Goal: Task Accomplishment & Management: Manage account settings

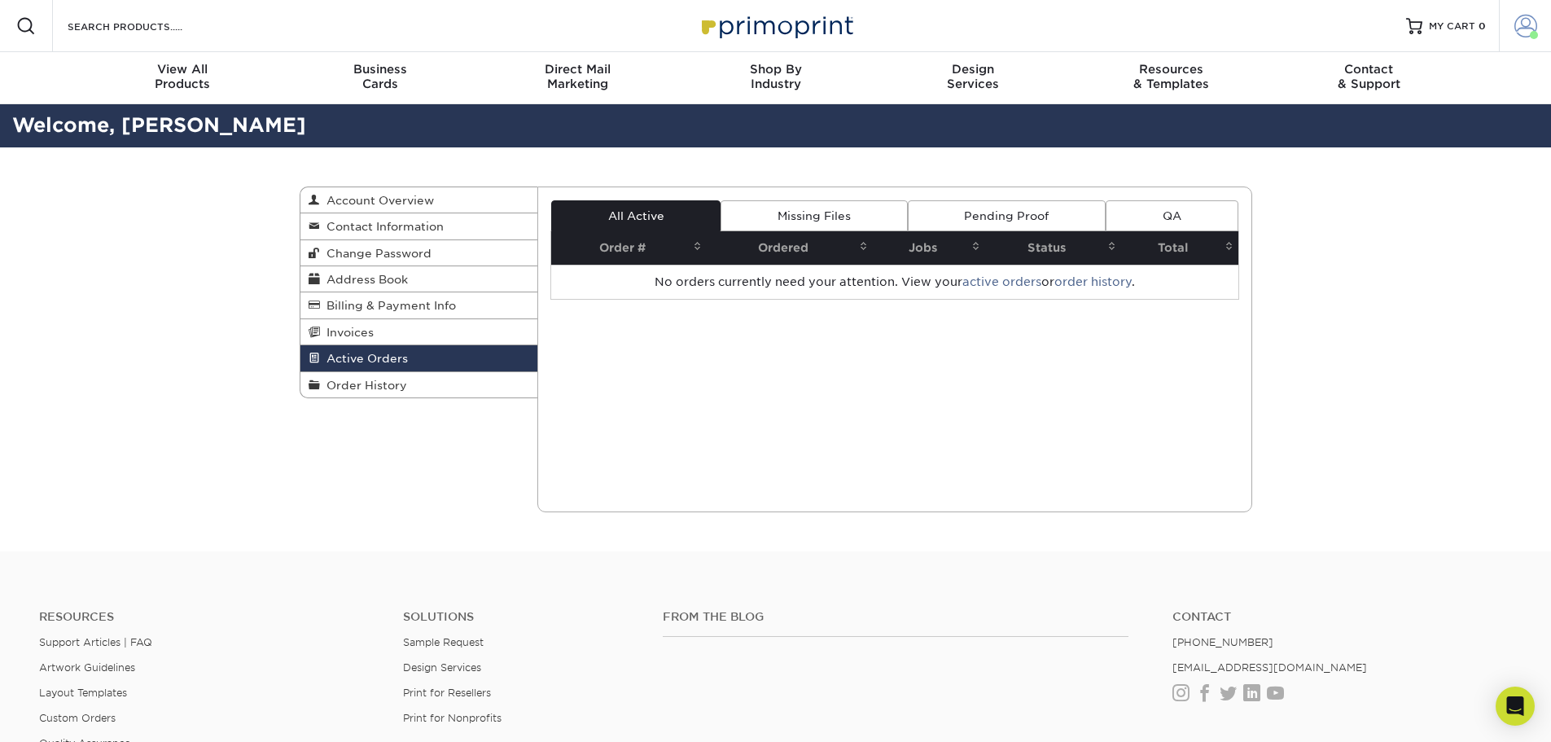
click at [1522, 24] on span at bounding box center [1526, 26] width 23 height 23
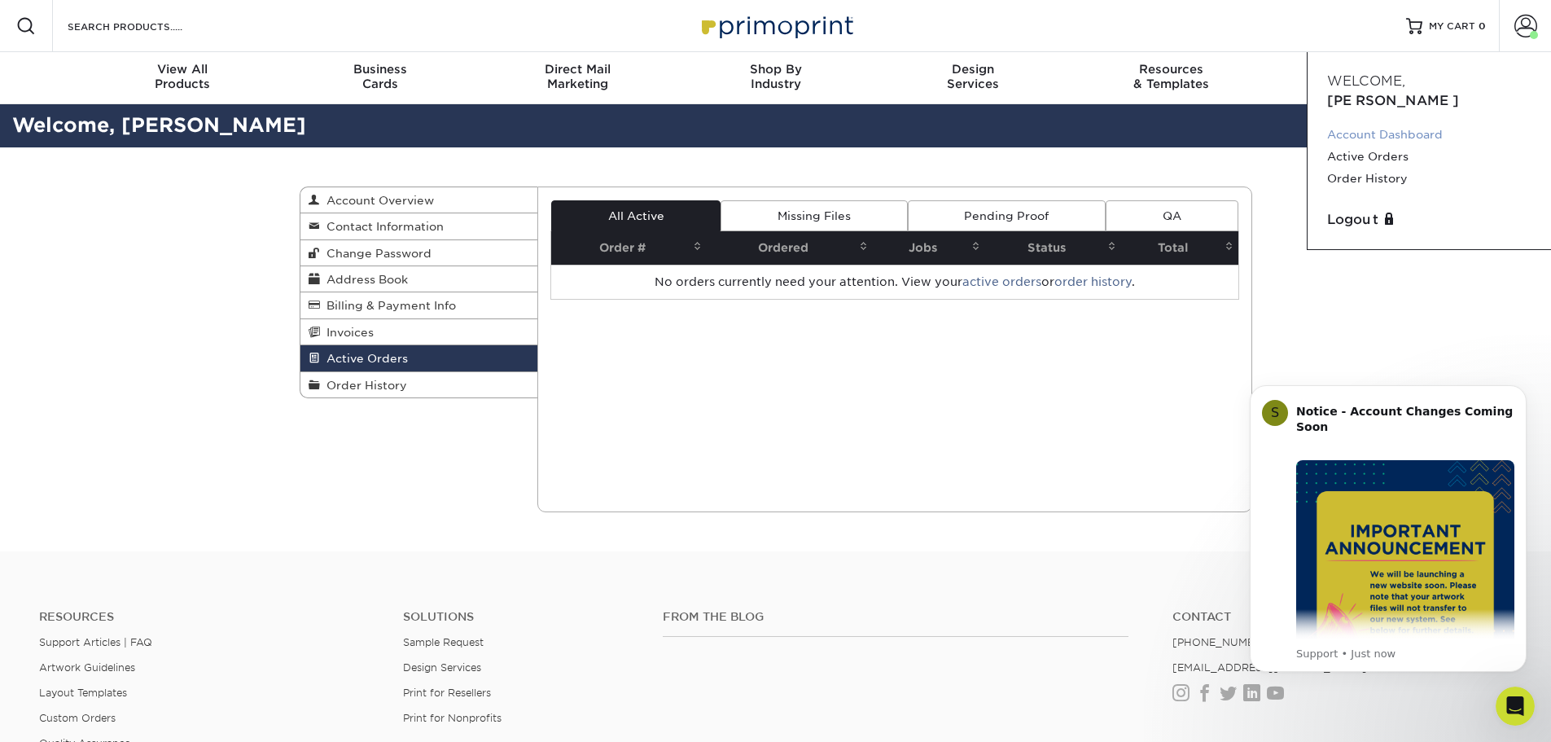
click at [1390, 124] on link "Account Dashboard" at bounding box center [1429, 135] width 204 height 22
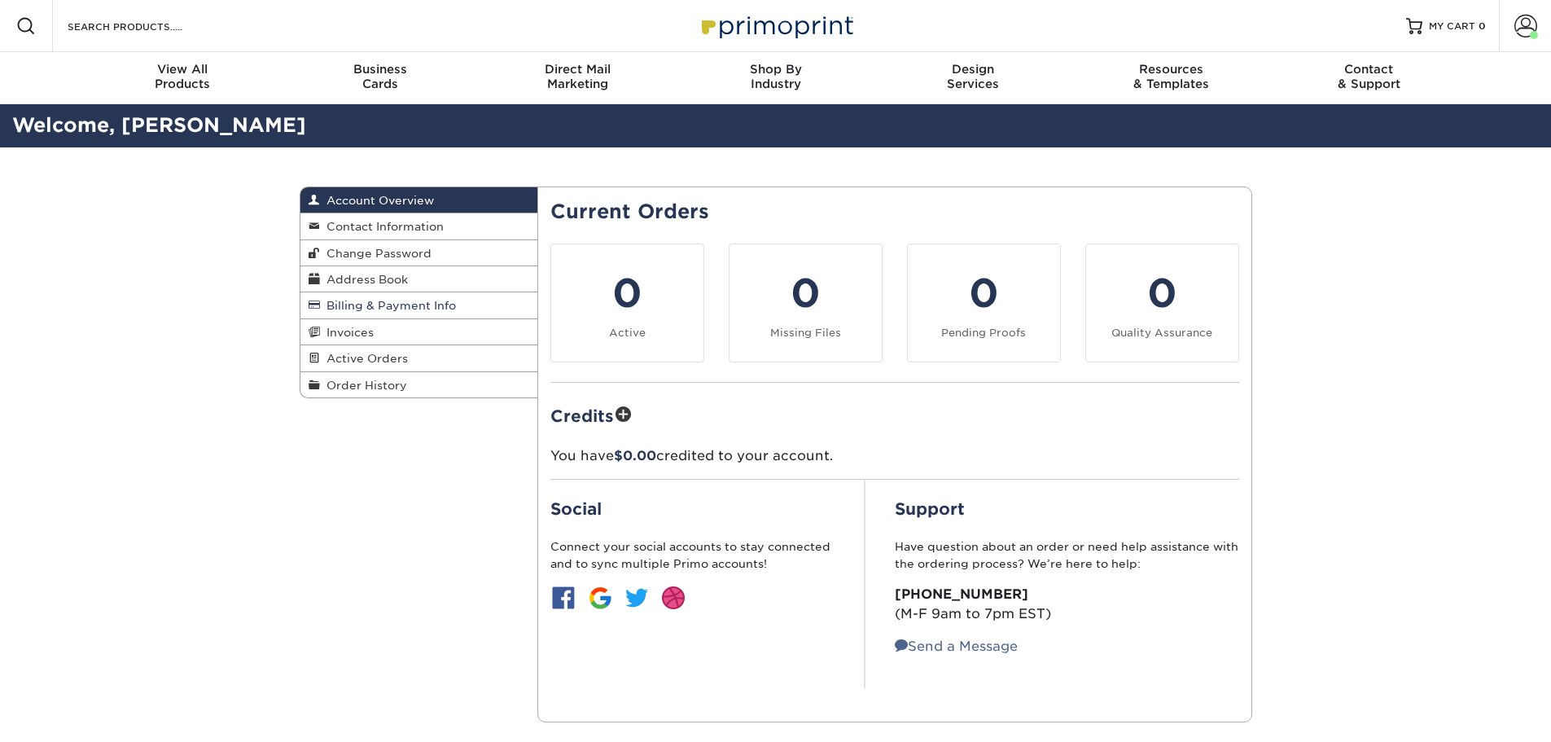
click at [418, 301] on span "Billing & Payment Info" at bounding box center [388, 305] width 136 height 13
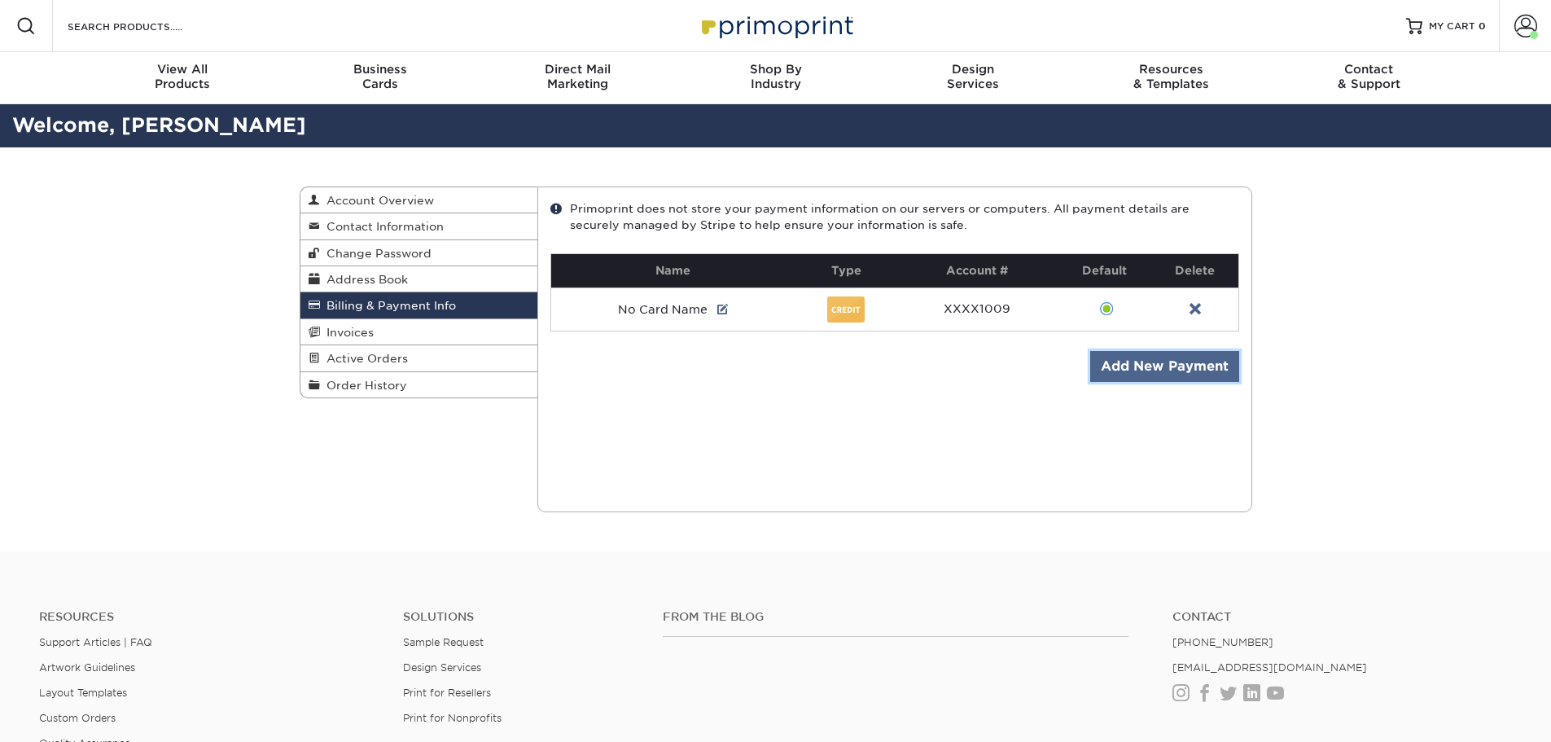
click at [1175, 366] on link "Add New Payment" at bounding box center [1164, 366] width 149 height 31
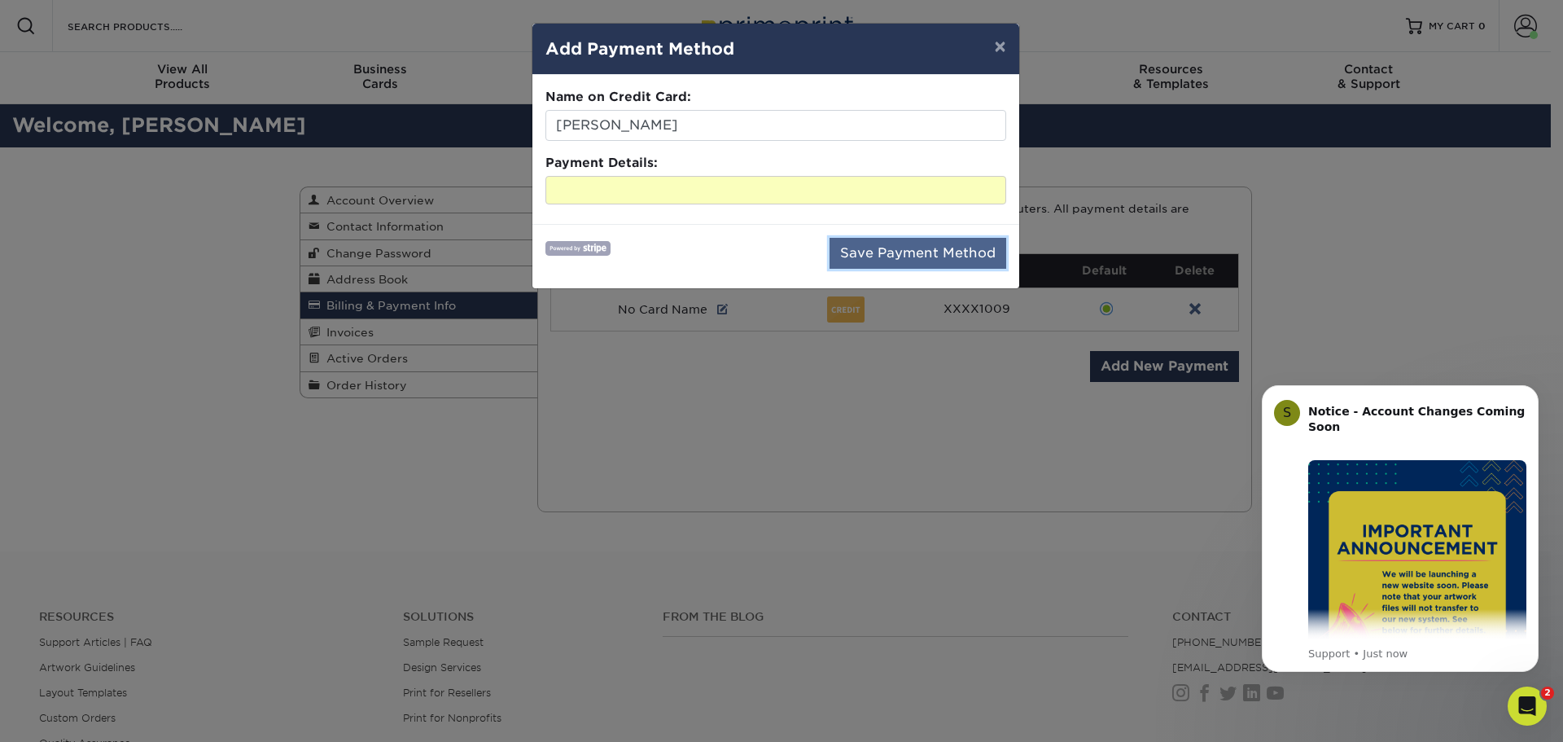
click at [889, 239] on button "Save Payment Method" at bounding box center [918, 253] width 177 height 31
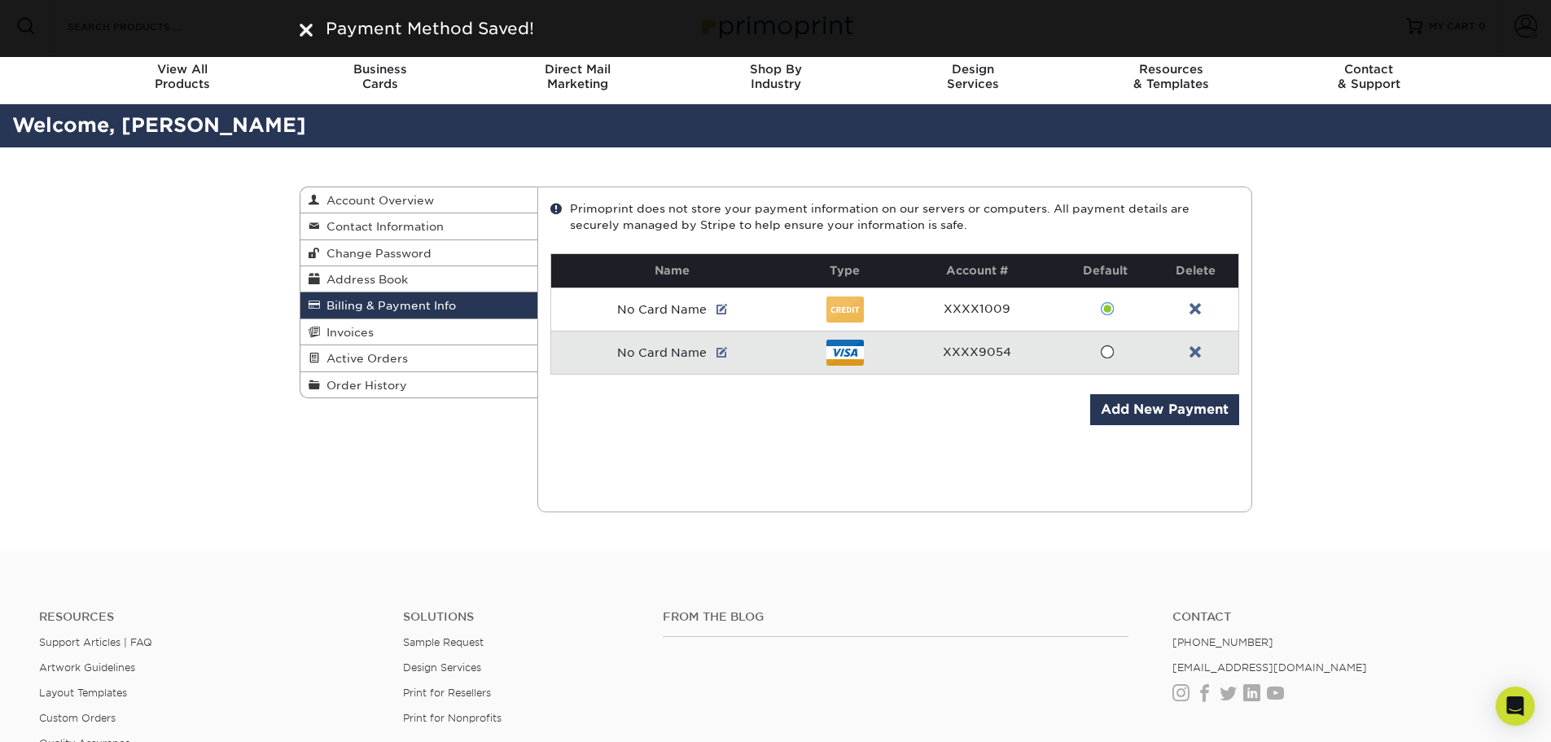
click at [1104, 352] on span at bounding box center [1107, 351] width 14 height 15
click at [0, 0] on input "radio" at bounding box center [0, 0] width 0 height 0
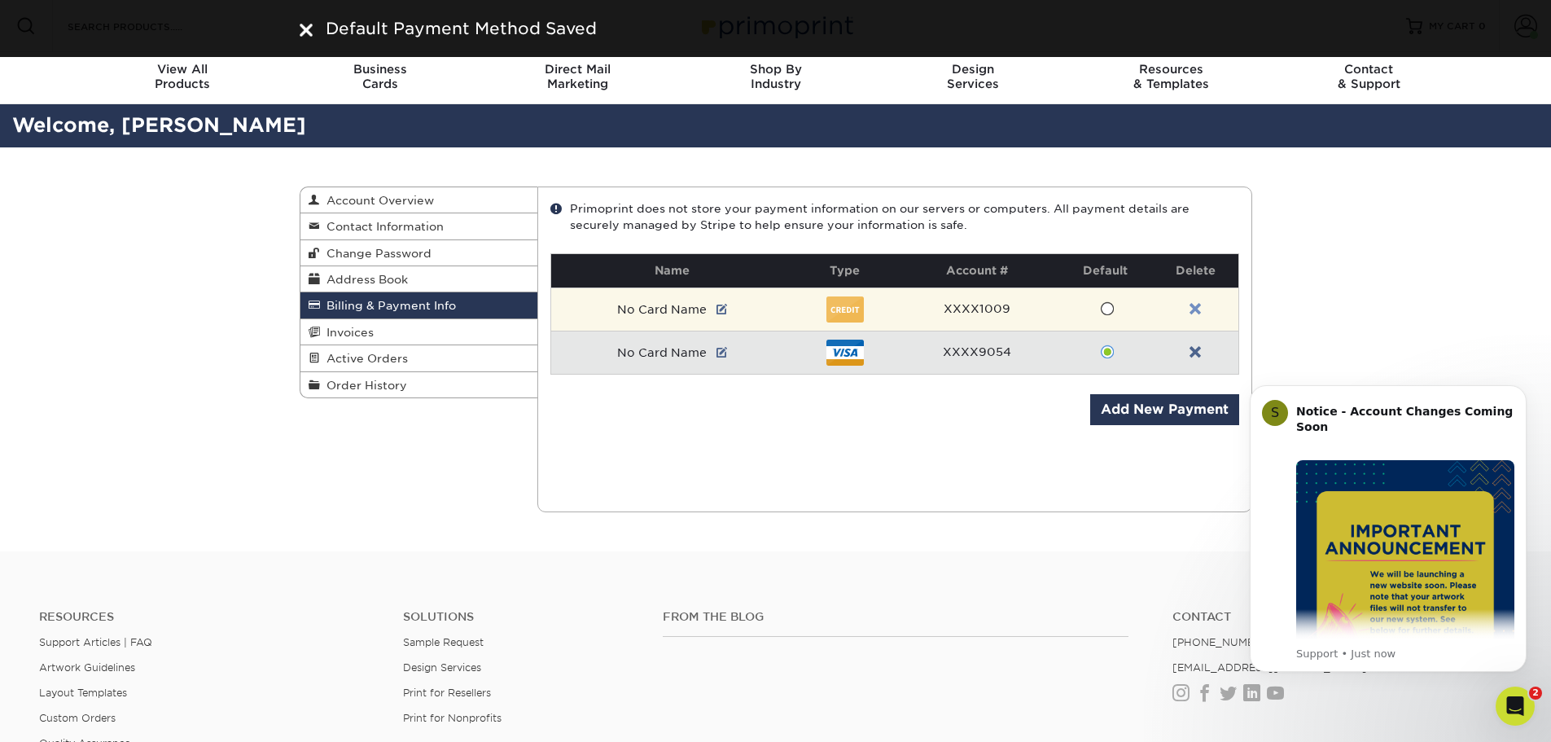
click at [1199, 309] on link at bounding box center [1195, 309] width 11 height 13
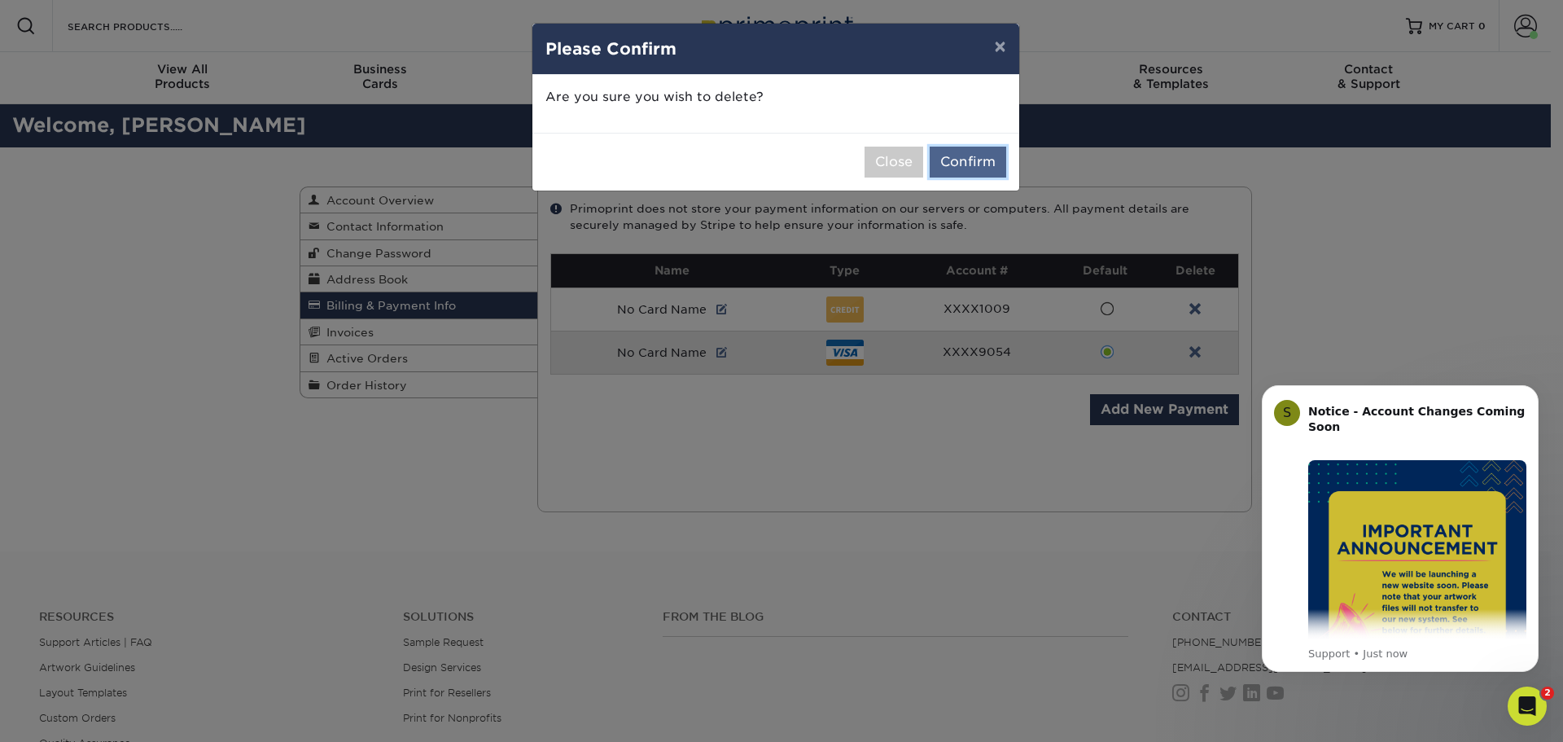
click at [971, 169] on button "Confirm" at bounding box center [968, 162] width 77 height 31
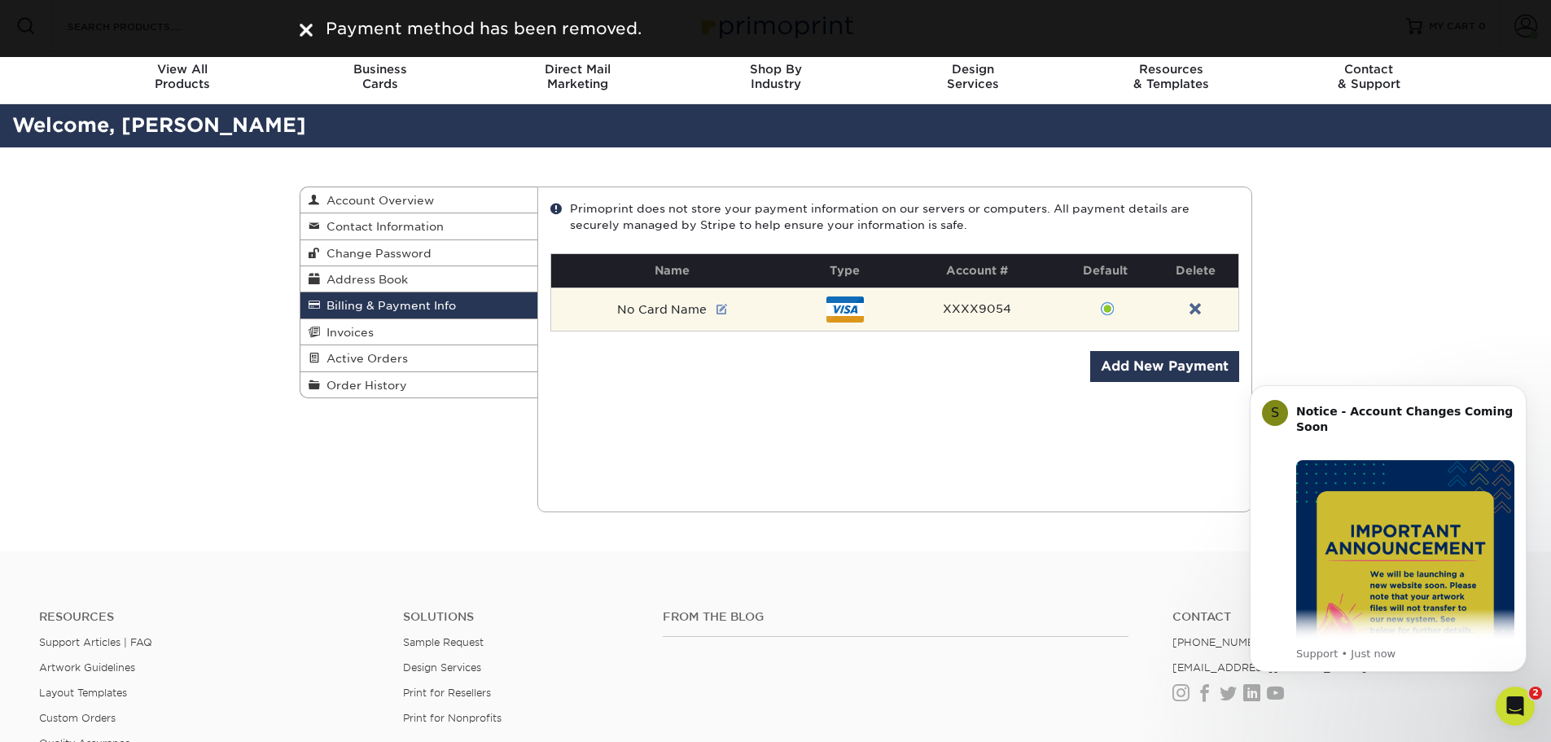
click at [721, 306] on link at bounding box center [722, 309] width 11 height 13
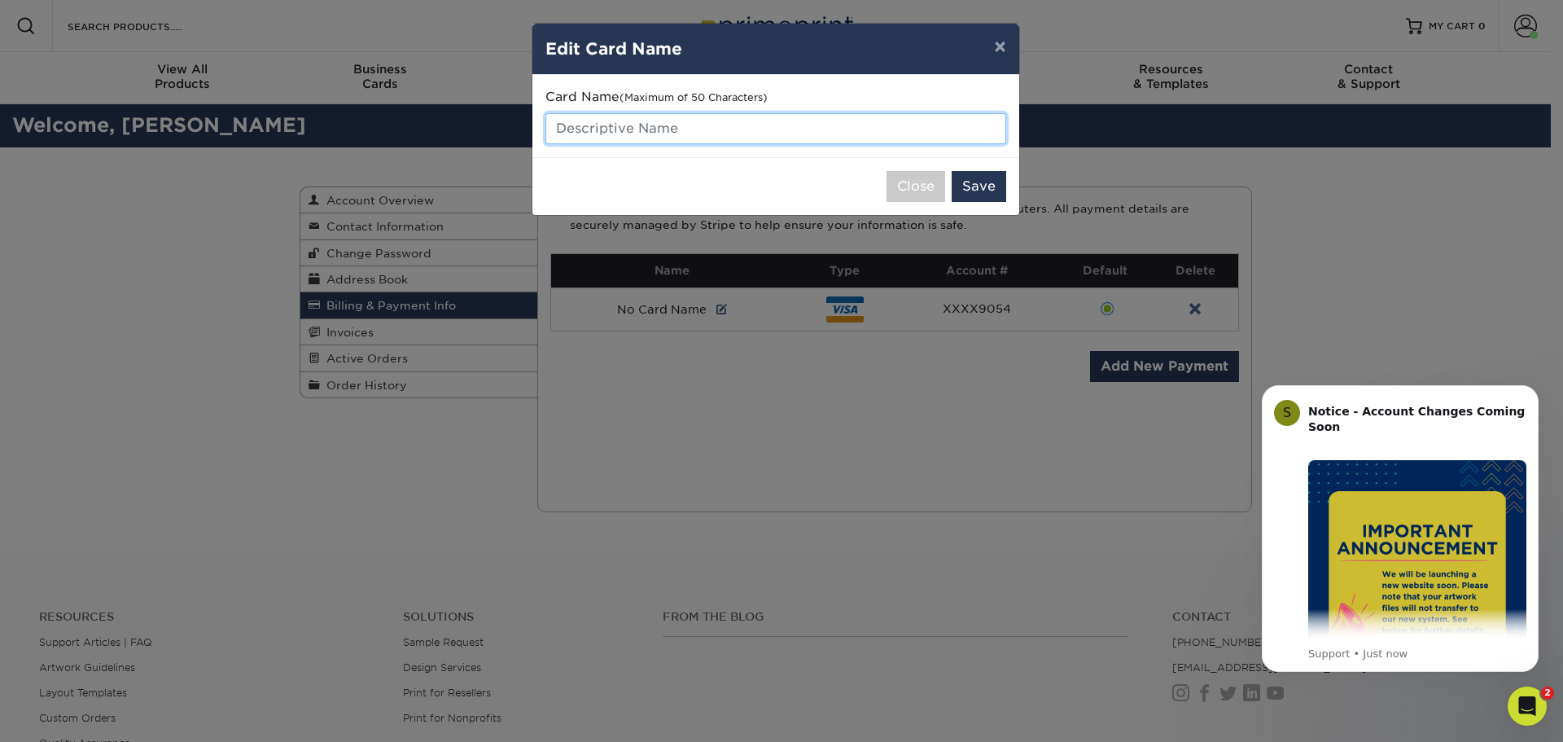
click at [646, 134] on input "text" at bounding box center [776, 128] width 461 height 31
type input "divvy"
click at [992, 177] on button "Save" at bounding box center [979, 186] width 55 height 31
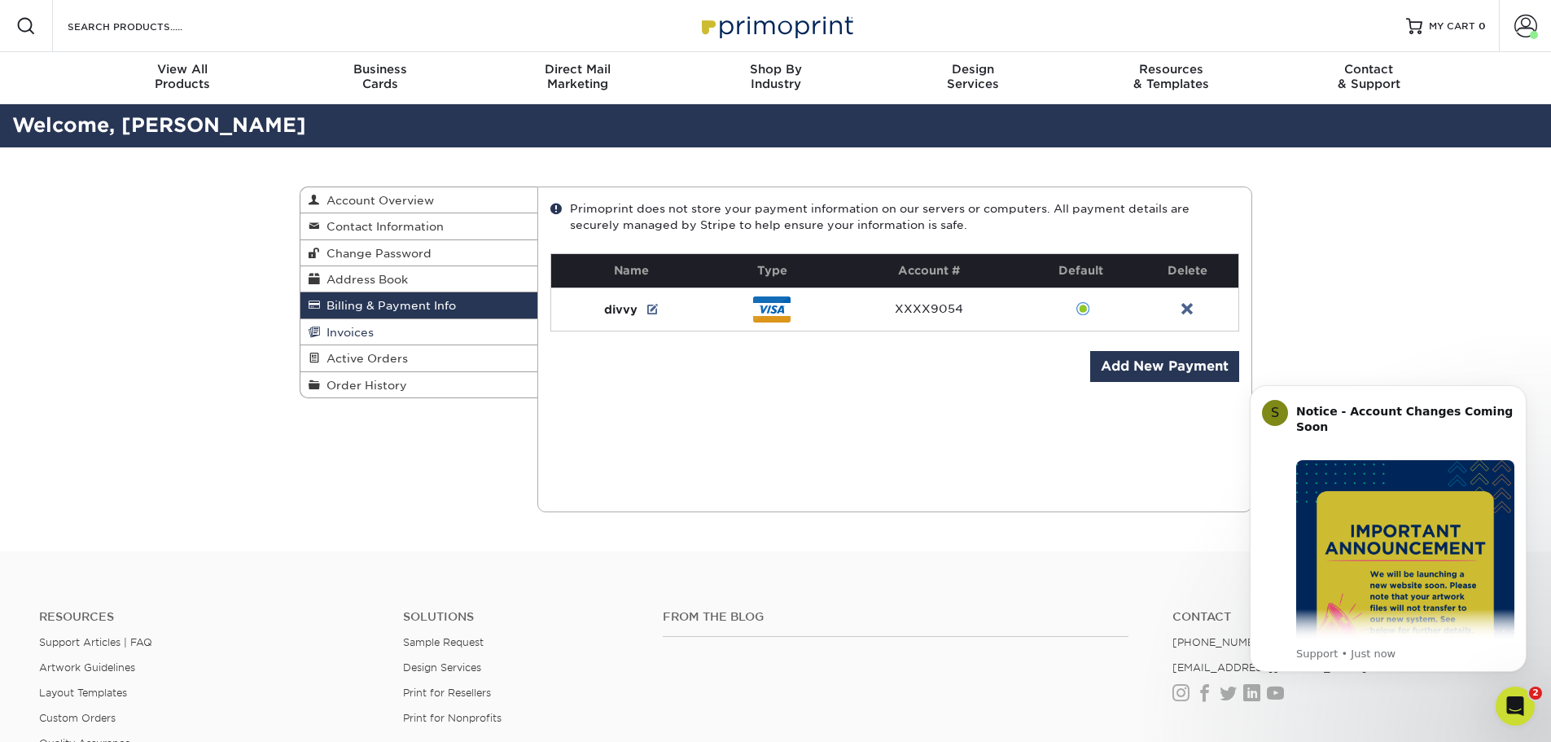
click at [415, 327] on link "Invoices" at bounding box center [419, 332] width 238 height 26
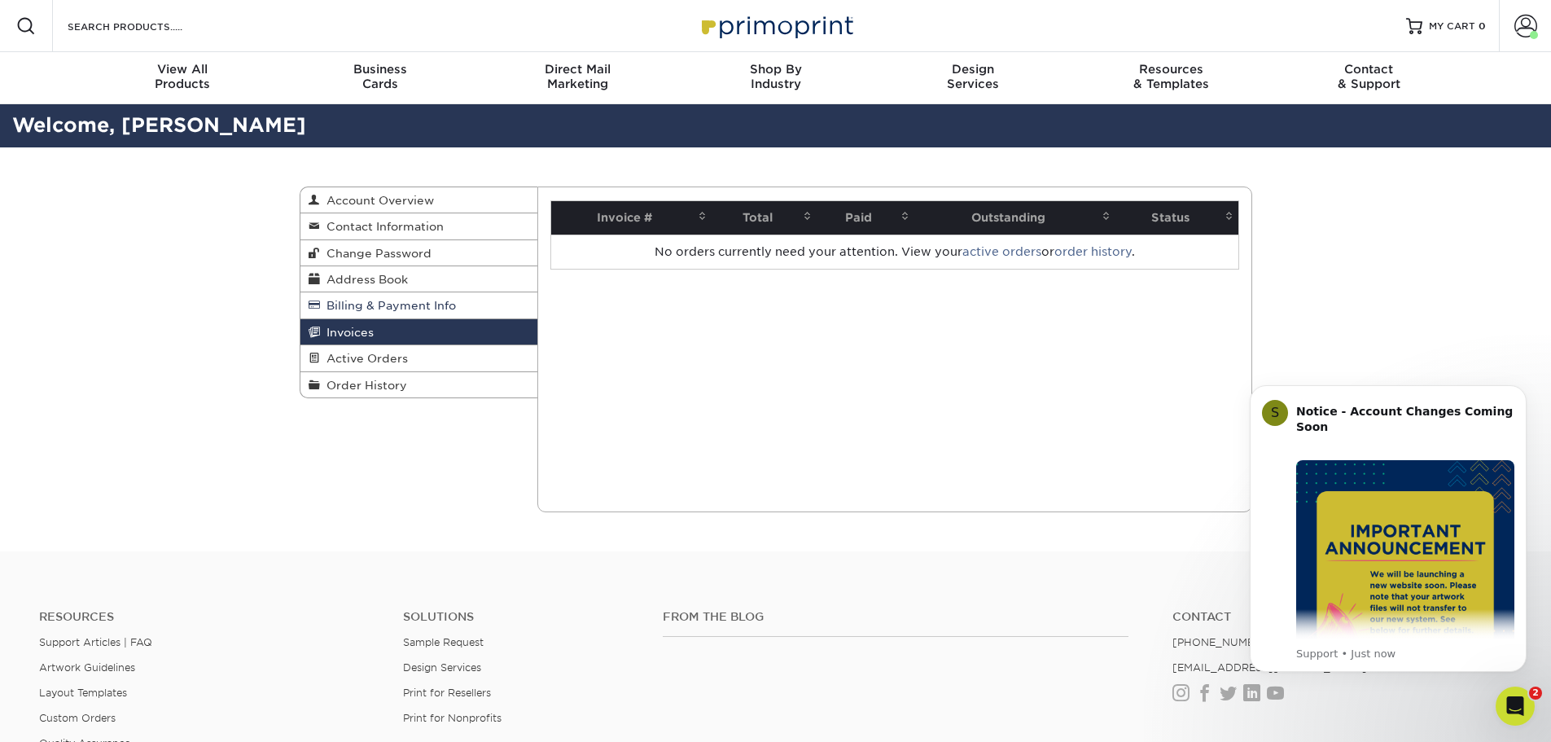
click at [436, 305] on span "Billing & Payment Info" at bounding box center [388, 305] width 136 height 13
